Goal: Task Accomplishment & Management: Manage account settings

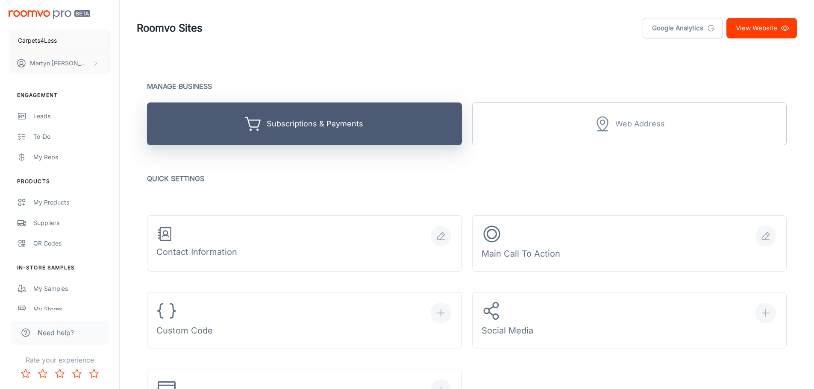
click at [341, 136] on button "Subscriptions & Payments" at bounding box center [304, 124] width 315 height 43
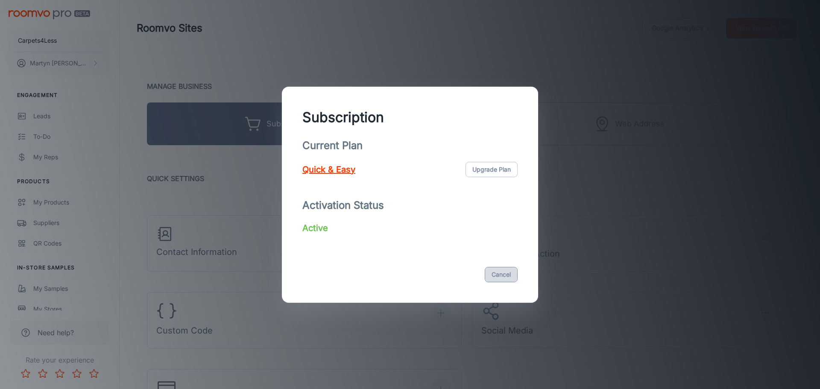
click at [499, 275] on button "Cancel" at bounding box center [501, 274] width 33 height 15
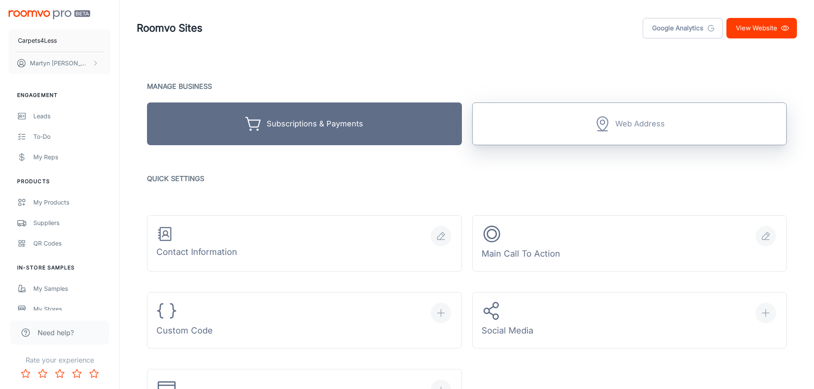
click at [673, 128] on button "Web Address" at bounding box center [629, 124] width 315 height 43
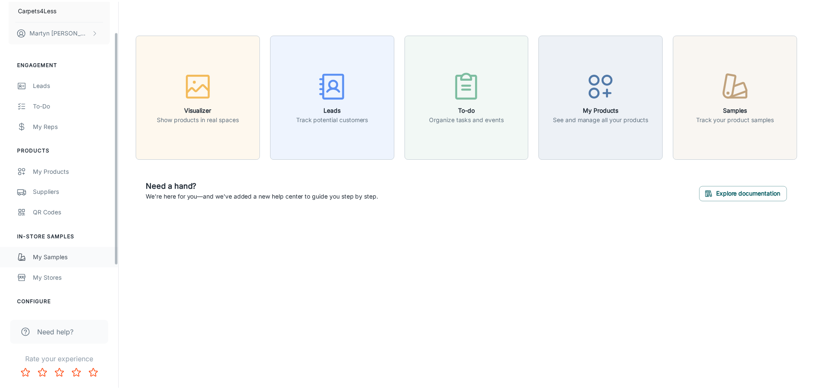
scroll to position [100, 0]
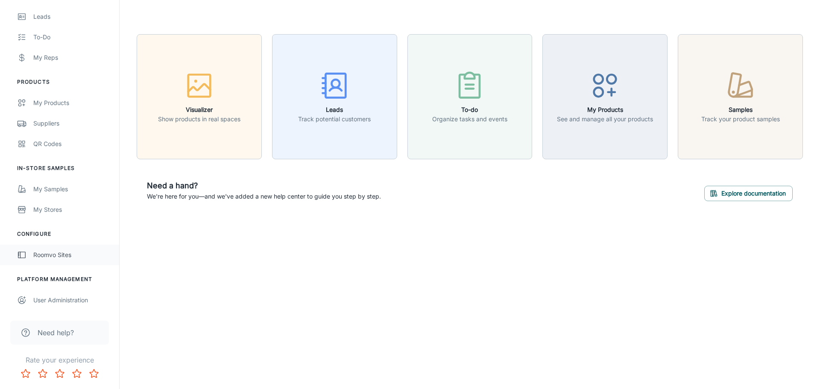
click at [61, 257] on div "Roomvo Sites" at bounding box center [71, 254] width 77 height 9
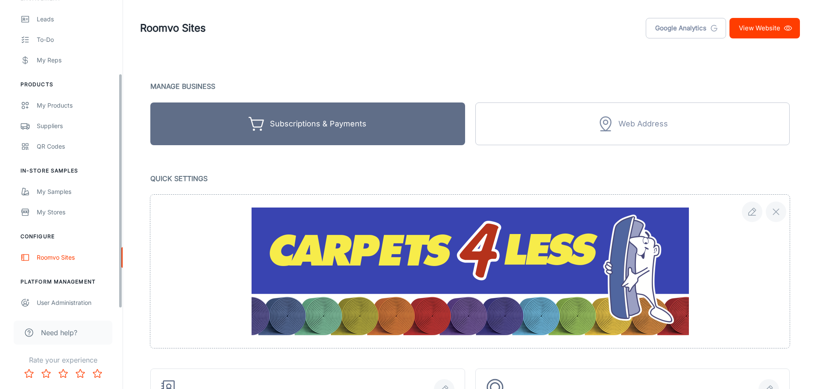
scroll to position [100, 0]
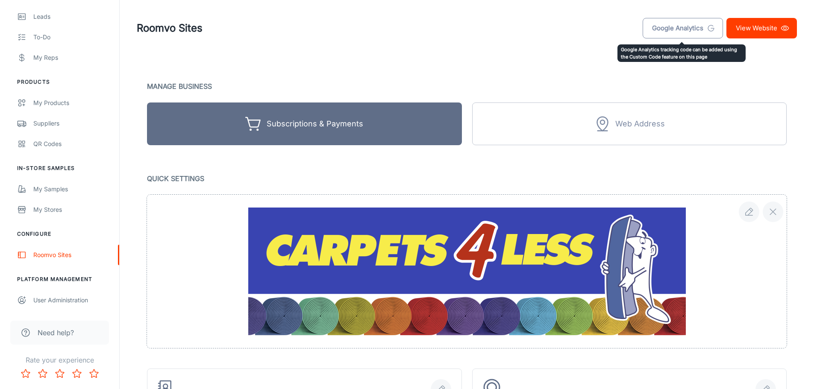
click at [703, 28] on link "Google Analytics" at bounding box center [683, 28] width 80 height 21
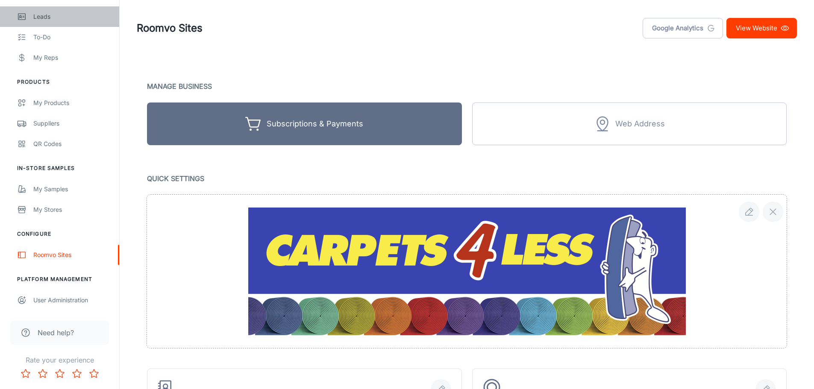
click at [43, 18] on div "Leads" at bounding box center [71, 16] width 77 height 9
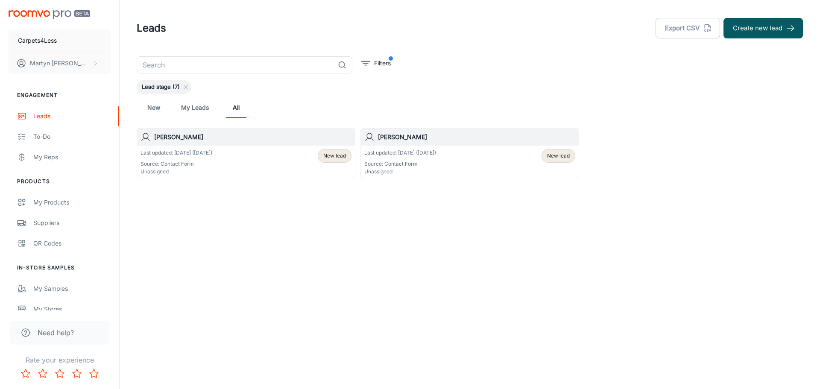
click at [190, 113] on link "My Leads" at bounding box center [195, 107] width 28 height 21
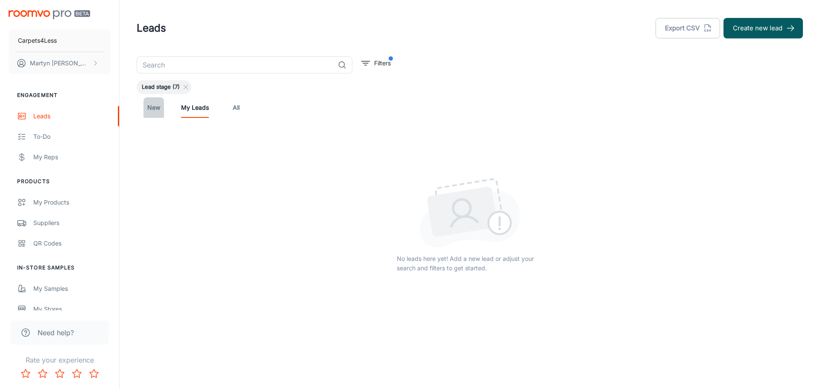
click at [157, 112] on link "New" at bounding box center [154, 107] width 21 height 21
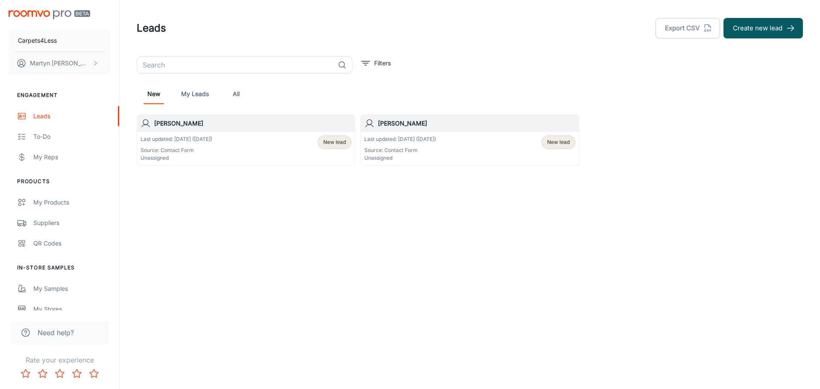
click at [241, 96] on link "All" at bounding box center [236, 94] width 21 height 21
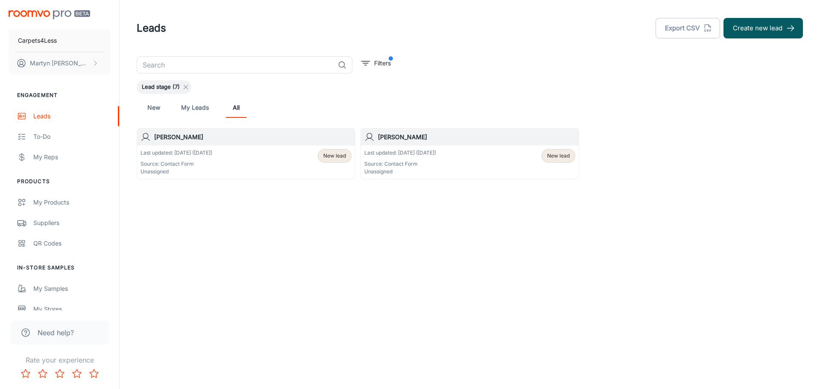
click at [186, 85] on icon at bounding box center [185, 87] width 7 height 7
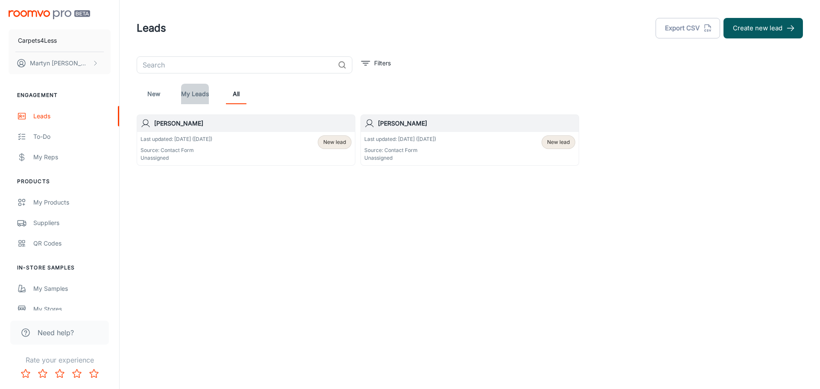
click at [186, 93] on link "My Leads" at bounding box center [195, 94] width 28 height 21
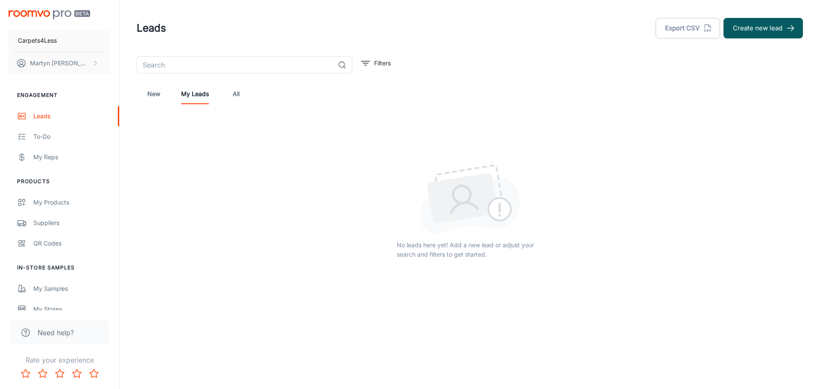
click at [160, 94] on link "New" at bounding box center [154, 94] width 21 height 21
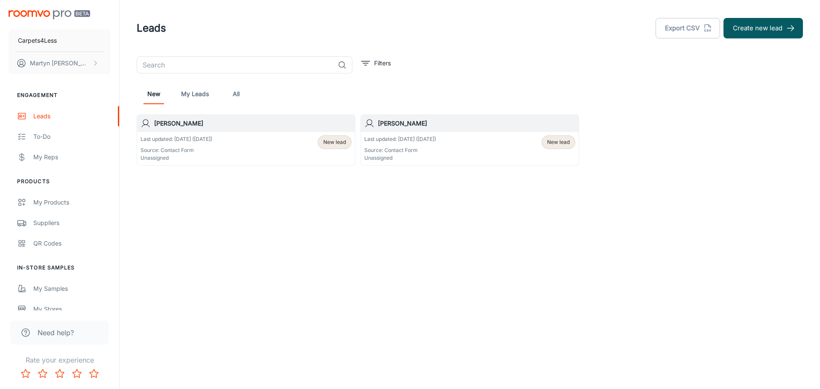
click at [411, 157] on p "Unassigned" at bounding box center [400, 158] width 72 height 8
click at [48, 204] on div "My Products" at bounding box center [71, 202] width 77 height 9
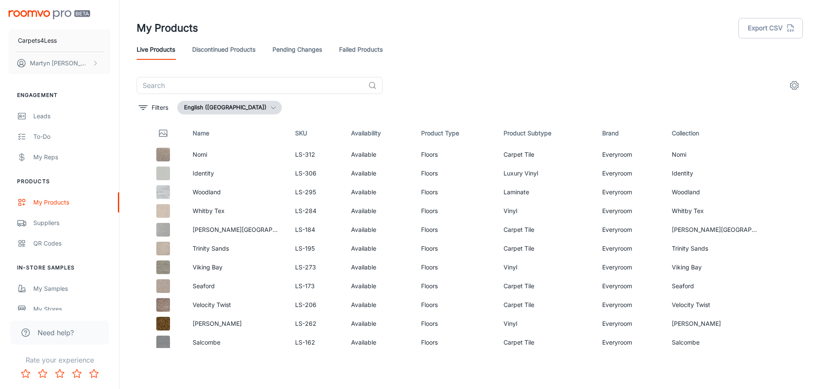
click at [208, 111] on button "English ([GEOGRAPHIC_DATA])" at bounding box center [229, 108] width 105 height 14
click at [213, 125] on li "English ([GEOGRAPHIC_DATA])" at bounding box center [235, 125] width 115 height 15
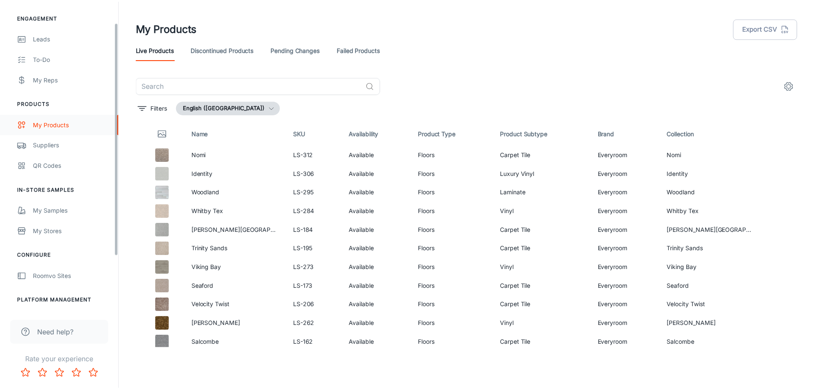
scroll to position [85, 0]
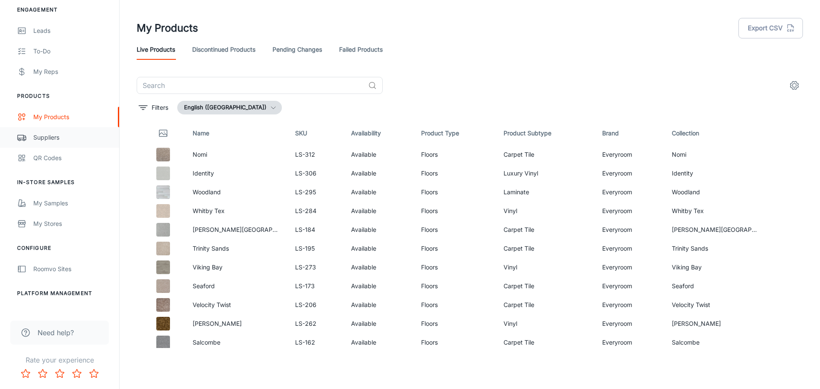
click at [50, 137] on div "Suppliers" at bounding box center [71, 137] width 77 height 9
